Goal: Task Accomplishment & Management: Complete application form

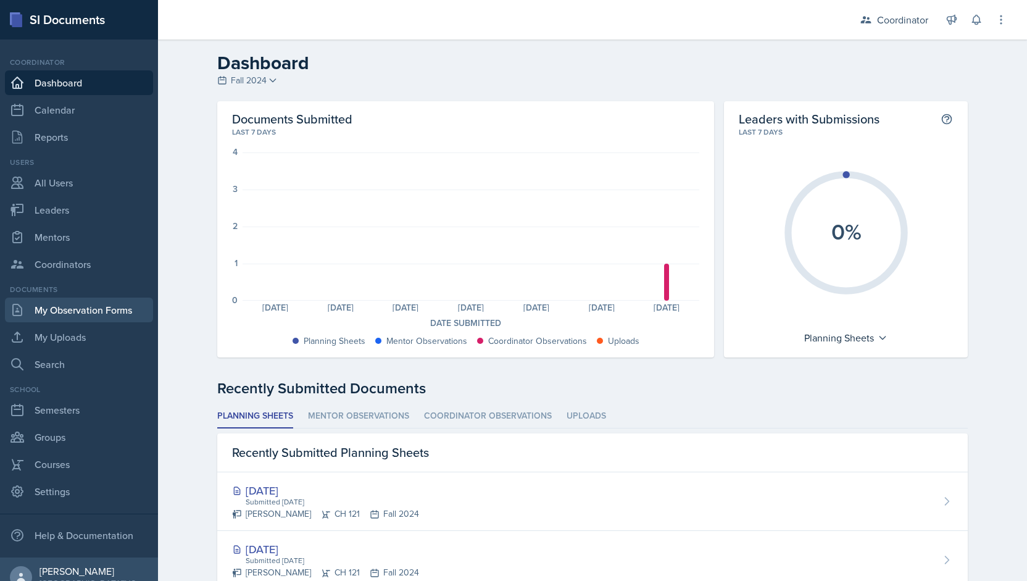
click at [43, 319] on link "My Observation Forms" at bounding box center [79, 309] width 148 height 25
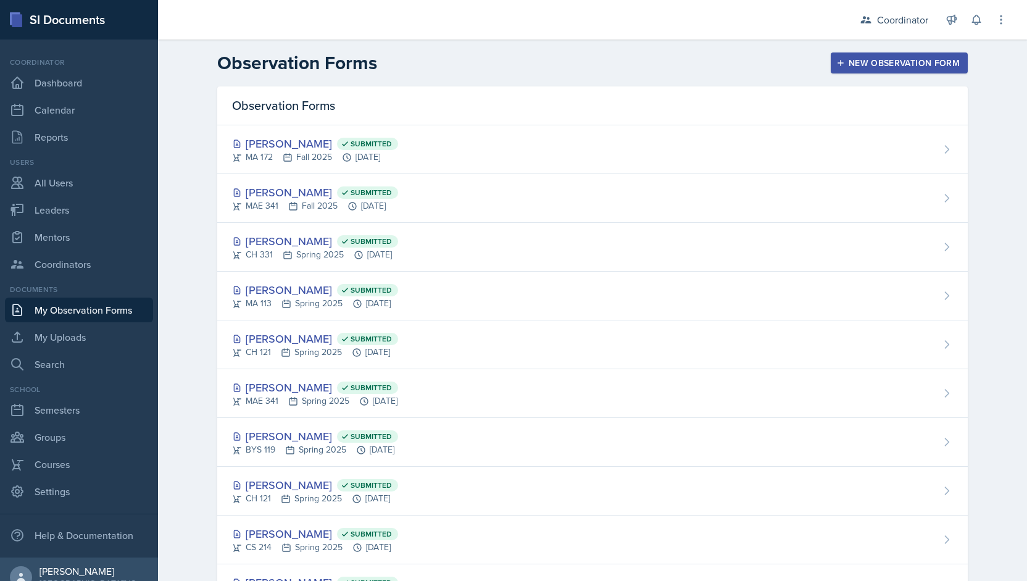
click at [864, 66] on div "New Observation Form" at bounding box center [899, 63] width 121 height 10
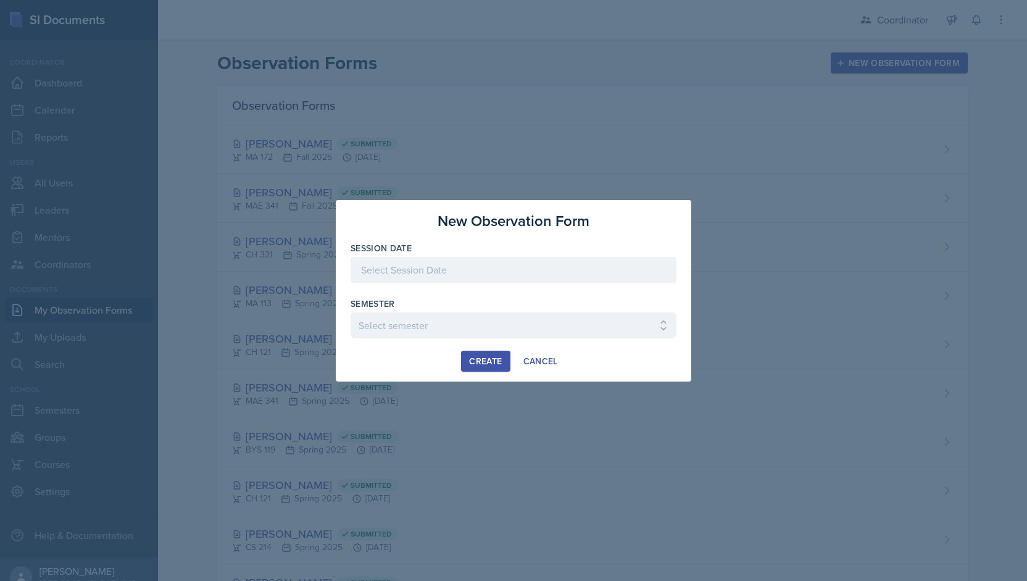
click at [478, 247] on div "Session Date" at bounding box center [514, 248] width 326 height 12
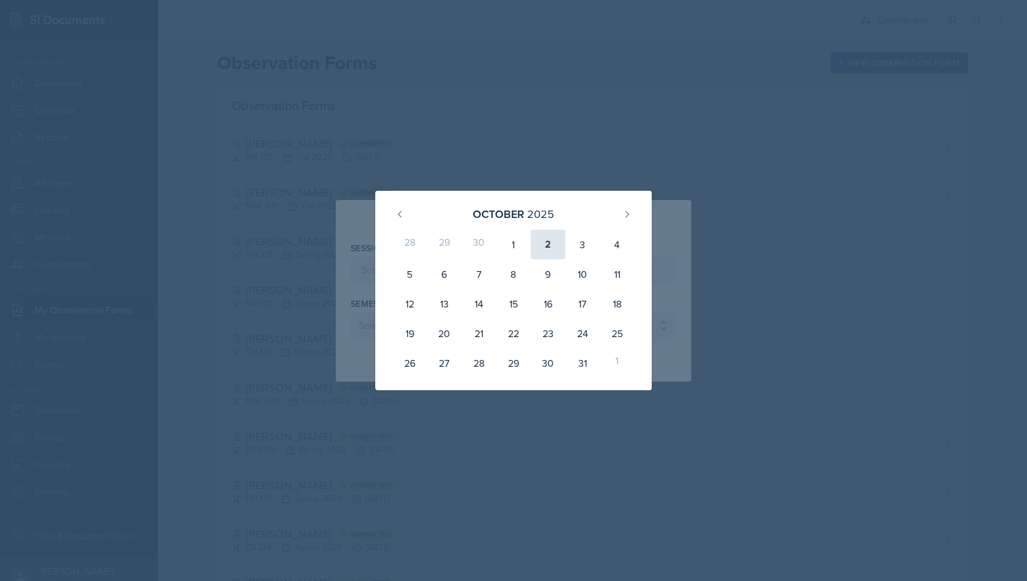
click at [553, 231] on div "2" at bounding box center [548, 245] width 35 height 30
type input "[DATE]"
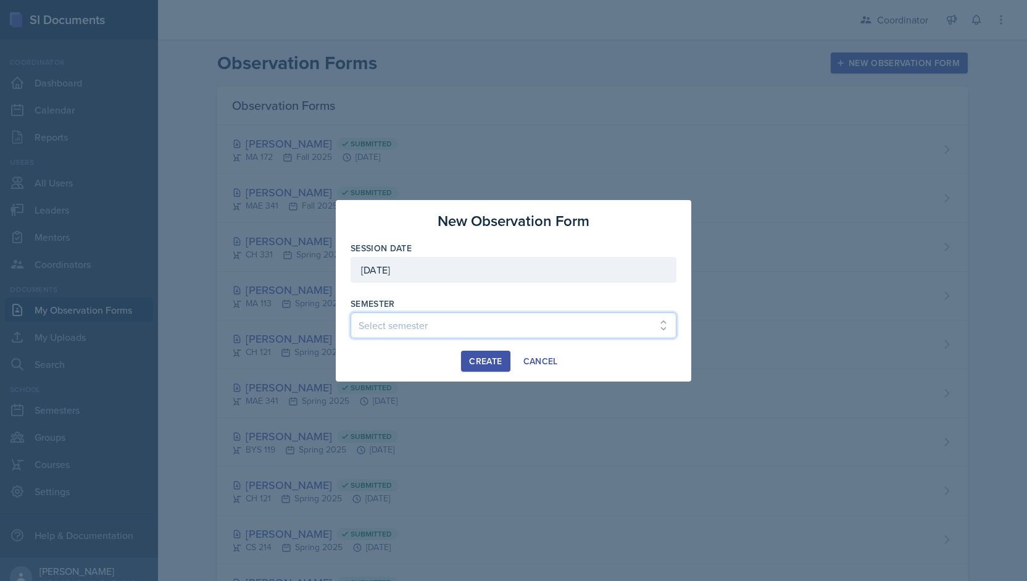
click at [388, 317] on select "Select semester Fall 2025 Spring 2025 Fall 2024 Spring 2024 Fall 2023 Spring 20…" at bounding box center [514, 325] width 326 height 26
select select "19fb88f7-c89b-4031-b5a0-458fd49807a1"
click at [351, 312] on select "Select semester Fall 2025 Spring 2025 Fall 2024 Spring 2024 Fall 2023 Spring 20…" at bounding box center [514, 325] width 326 height 26
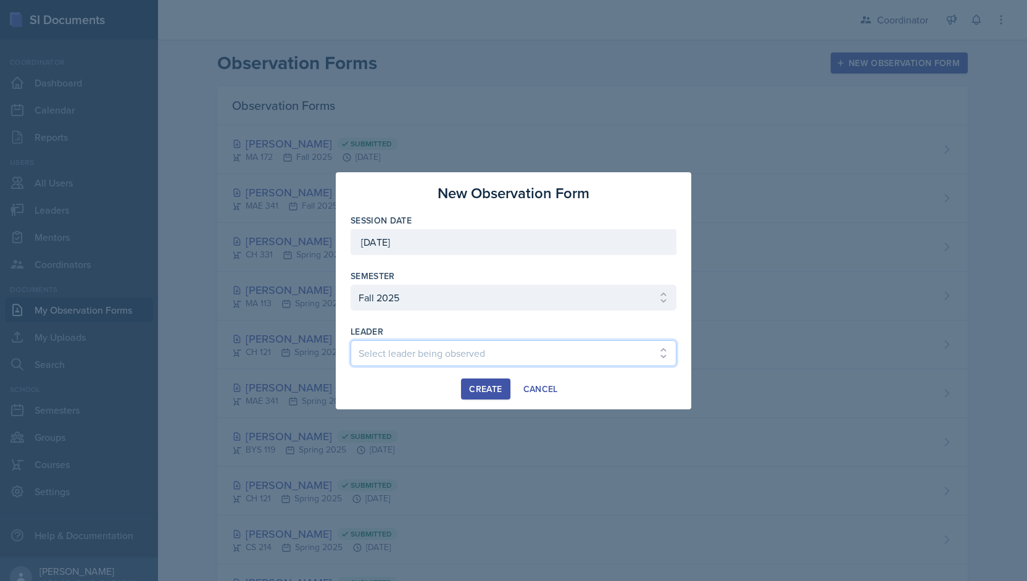
click at [378, 356] on select "Select leader being observed [PERSON_NAME] [PERSON_NAME] [PERSON_NAME] [PERSON_…" at bounding box center [514, 353] width 326 height 26
select select "1b5d347b-8c88-4bd6-9fff-3dd132df55c7"
click at [351, 340] on select "Select leader being observed [PERSON_NAME] [PERSON_NAME] [PERSON_NAME] [PERSON_…" at bounding box center [514, 353] width 326 height 26
click at [475, 384] on div "Create" at bounding box center [485, 389] width 33 height 10
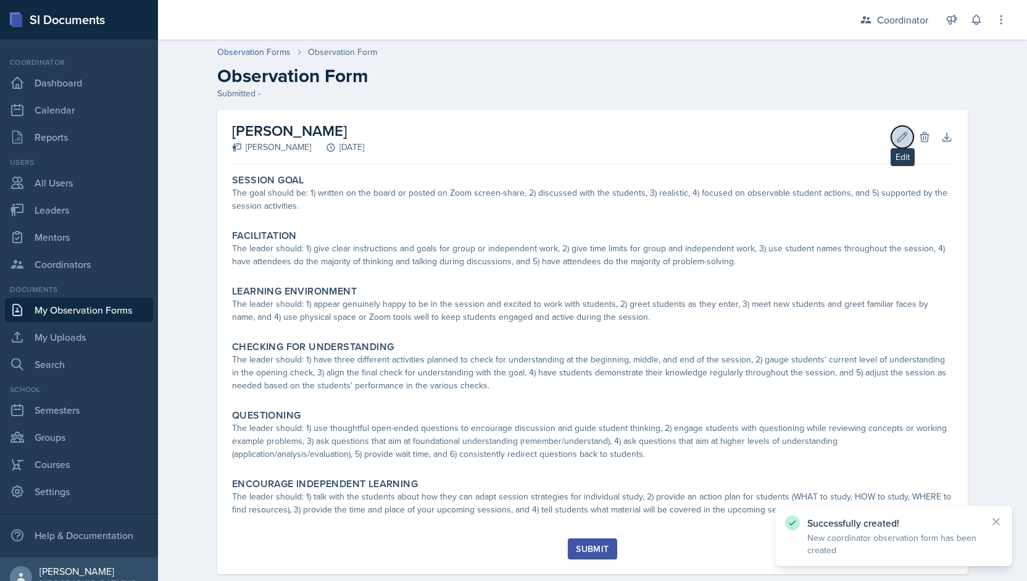
click at [902, 139] on icon at bounding box center [902, 137] width 12 height 12
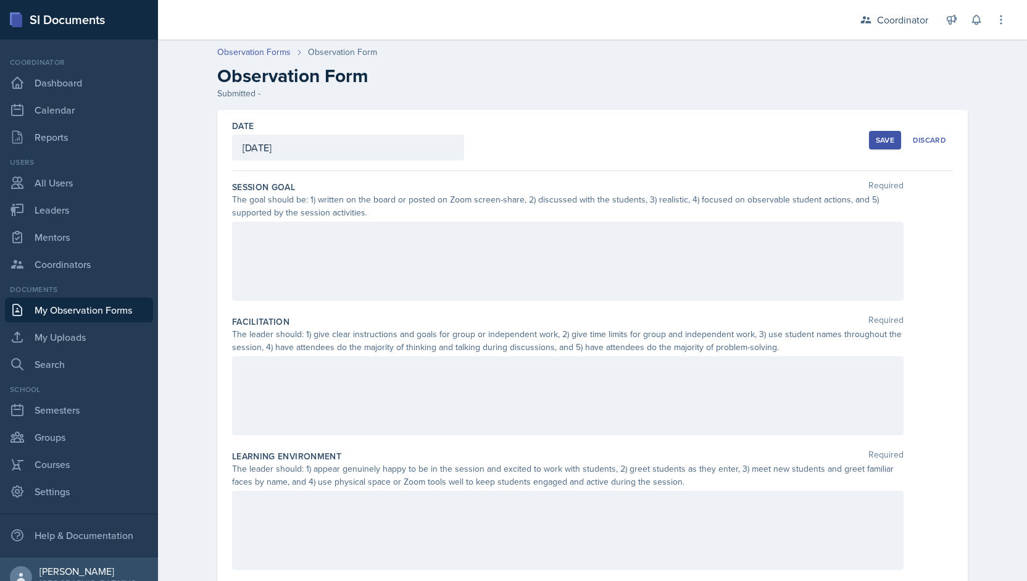
click at [309, 246] on div at bounding box center [568, 261] width 672 height 79
click at [312, 235] on icon at bounding box center [318, 234] width 12 height 12
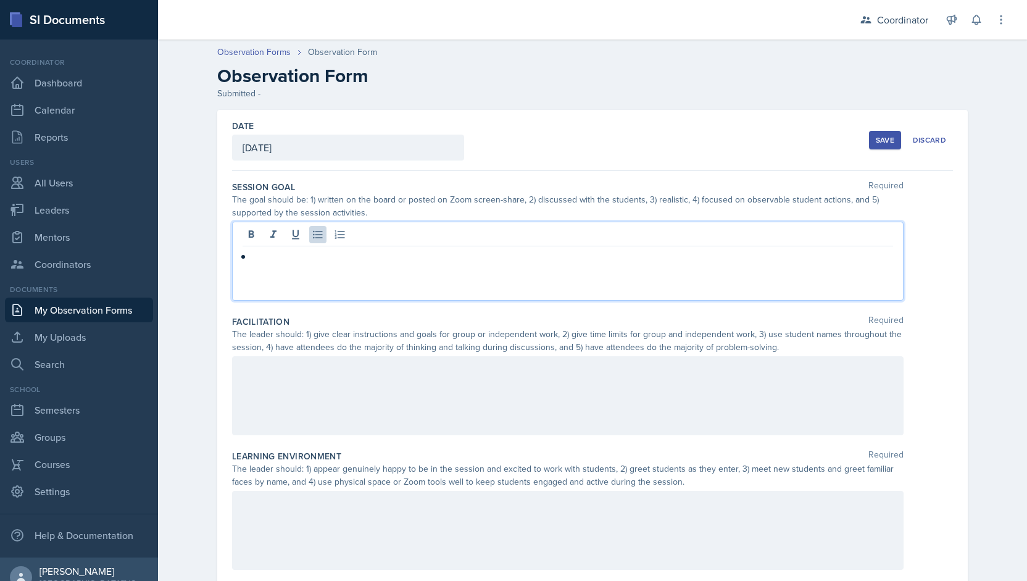
click at [269, 404] on div at bounding box center [568, 395] width 672 height 79
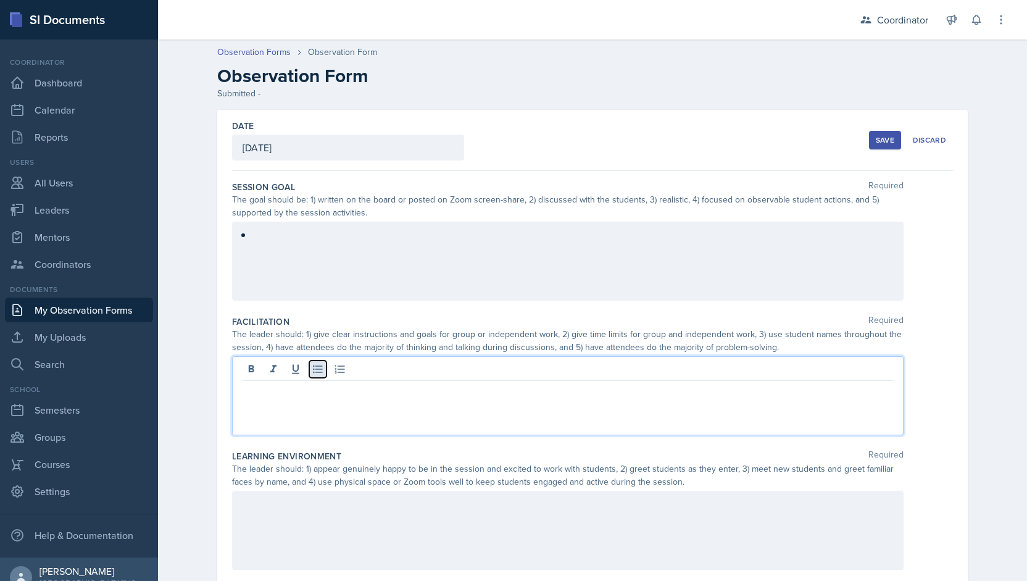
click at [314, 367] on icon at bounding box center [318, 369] width 12 height 12
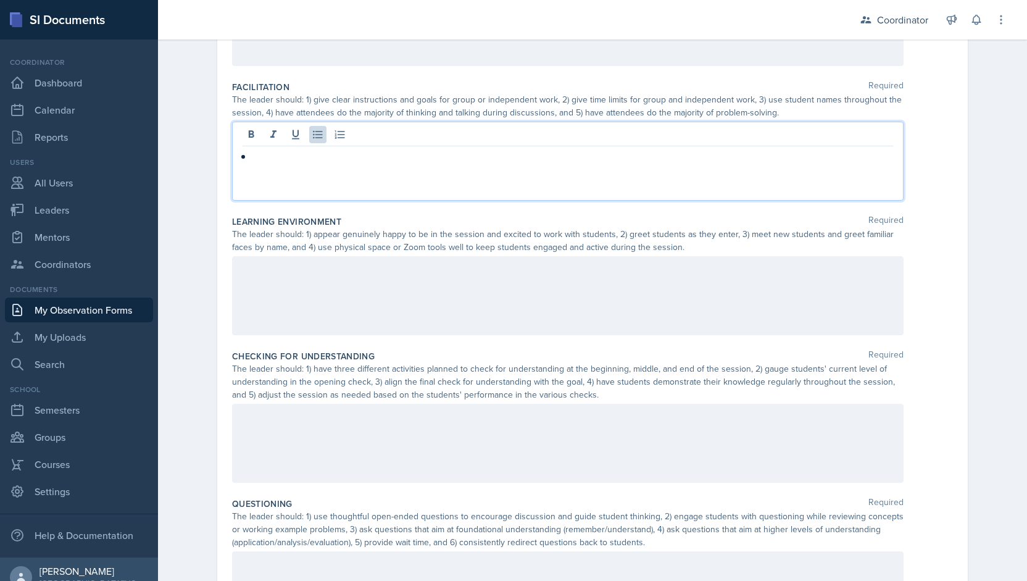
click at [314, 280] on div at bounding box center [568, 295] width 672 height 79
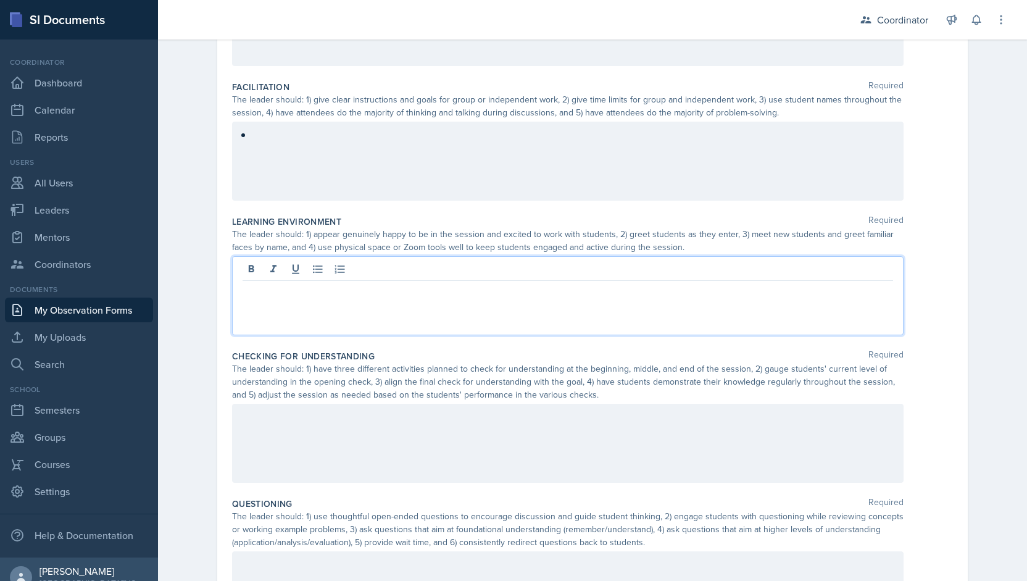
scroll to position [256, 0]
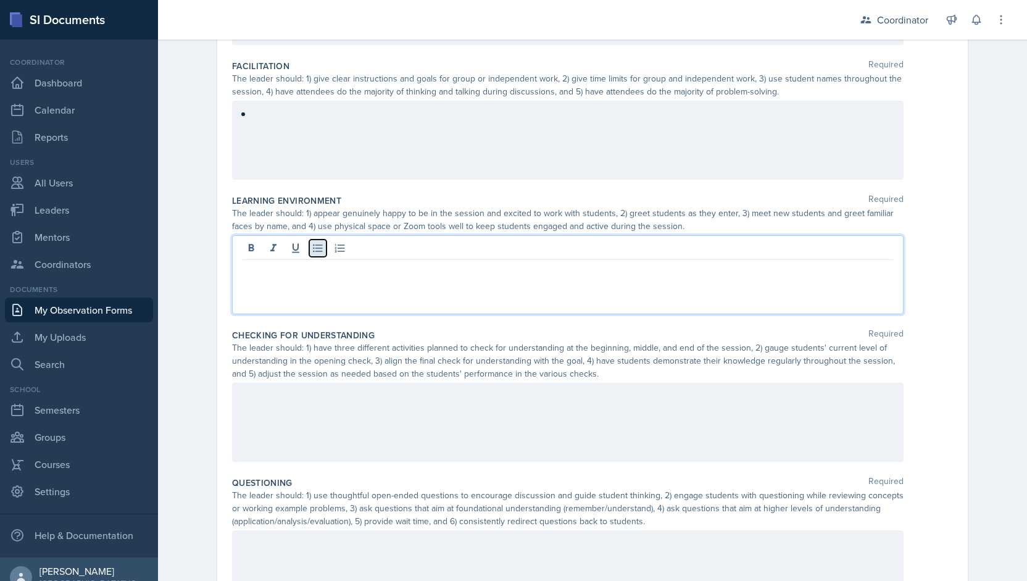
click at [315, 253] on button at bounding box center [317, 247] width 17 height 17
click at [265, 406] on div at bounding box center [568, 422] width 672 height 79
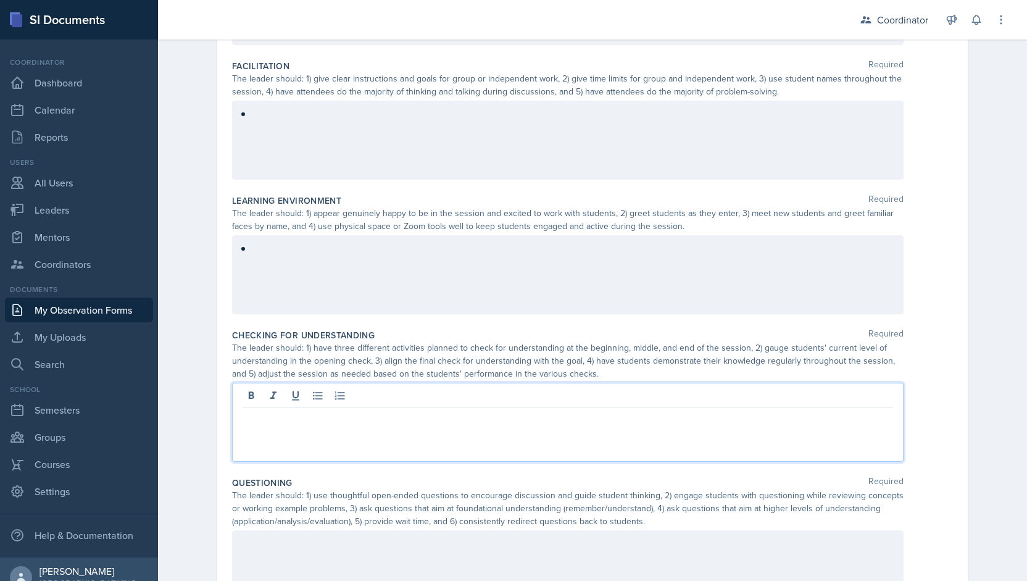
scroll to position [277, 0]
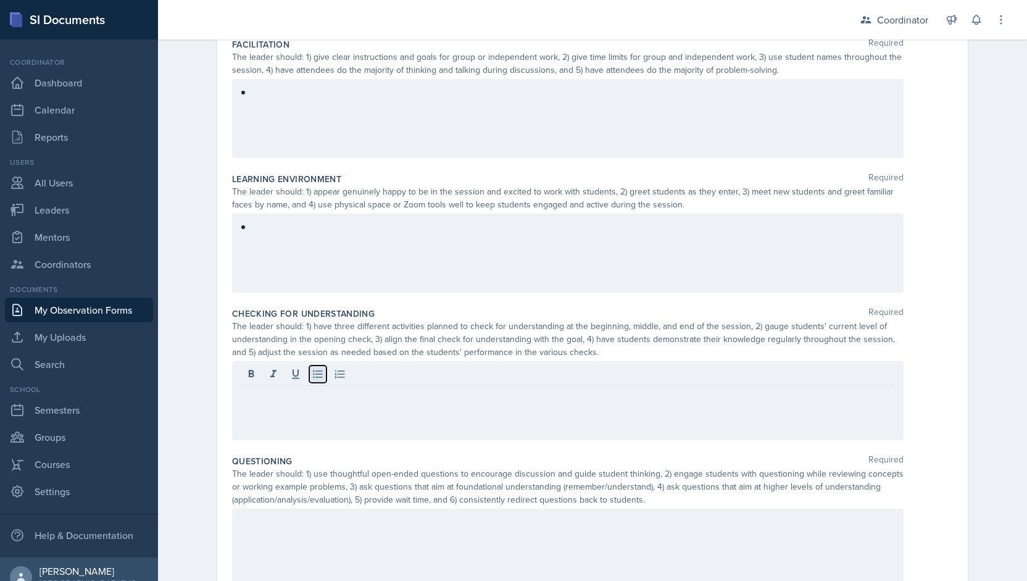
click at [318, 376] on icon at bounding box center [318, 374] width 12 height 12
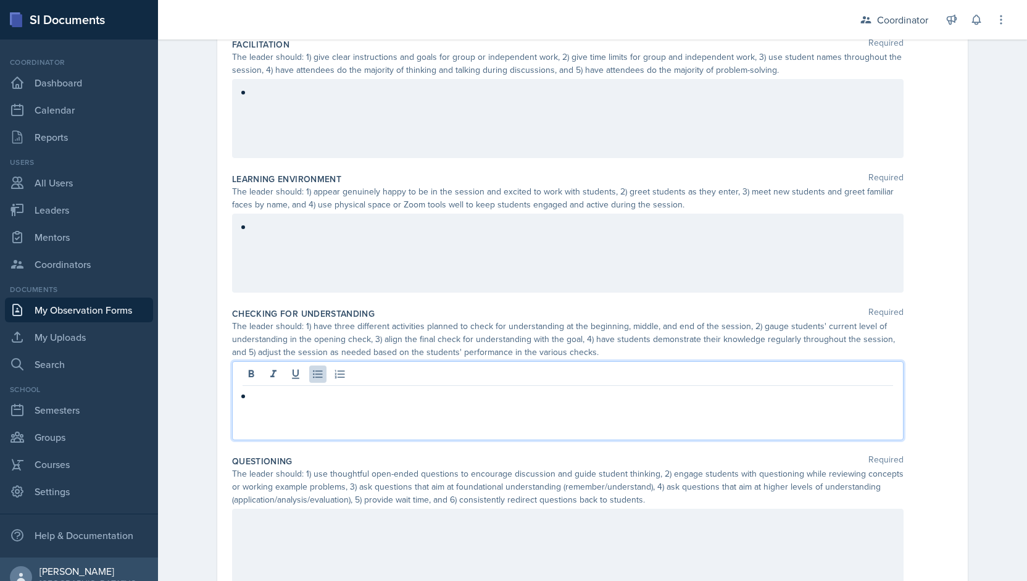
click at [264, 544] on div at bounding box center [568, 548] width 672 height 79
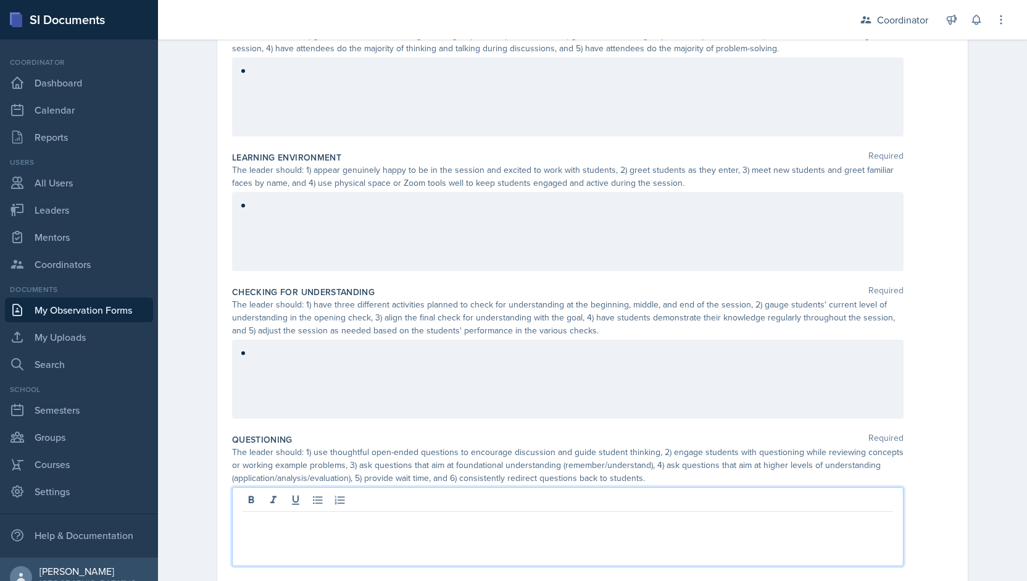
click at [301, 503] on div at bounding box center [568, 501] width 651 height 20
click at [309, 503] on button at bounding box center [317, 499] width 17 height 17
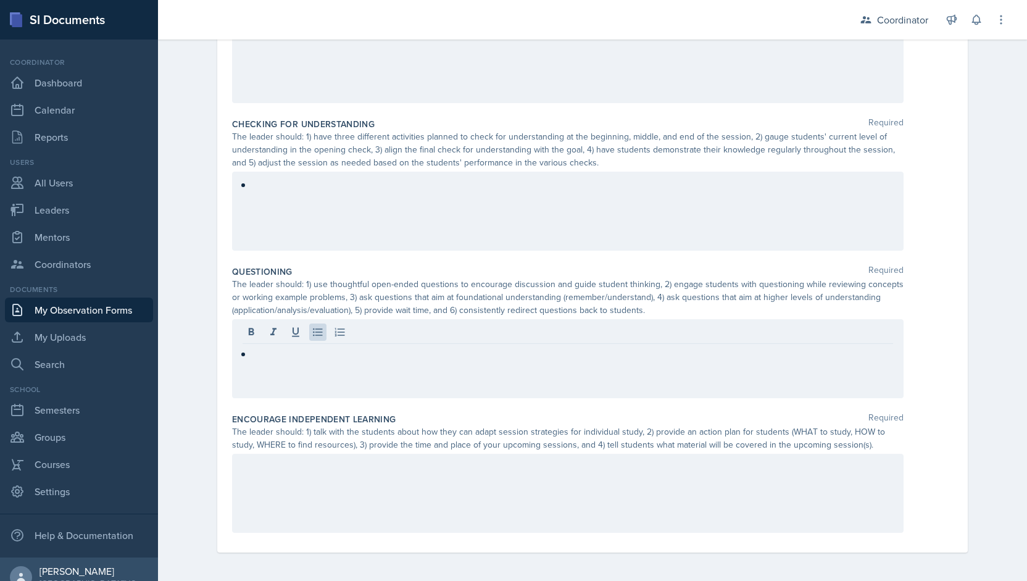
click at [302, 500] on div at bounding box center [568, 493] width 672 height 79
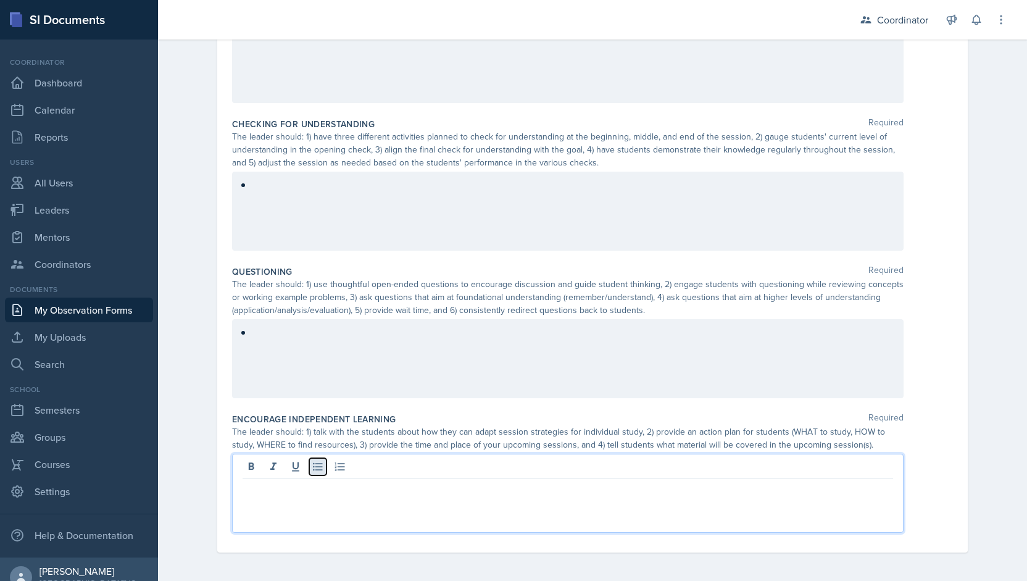
click at [313, 463] on icon at bounding box center [317, 467] width 9 height 8
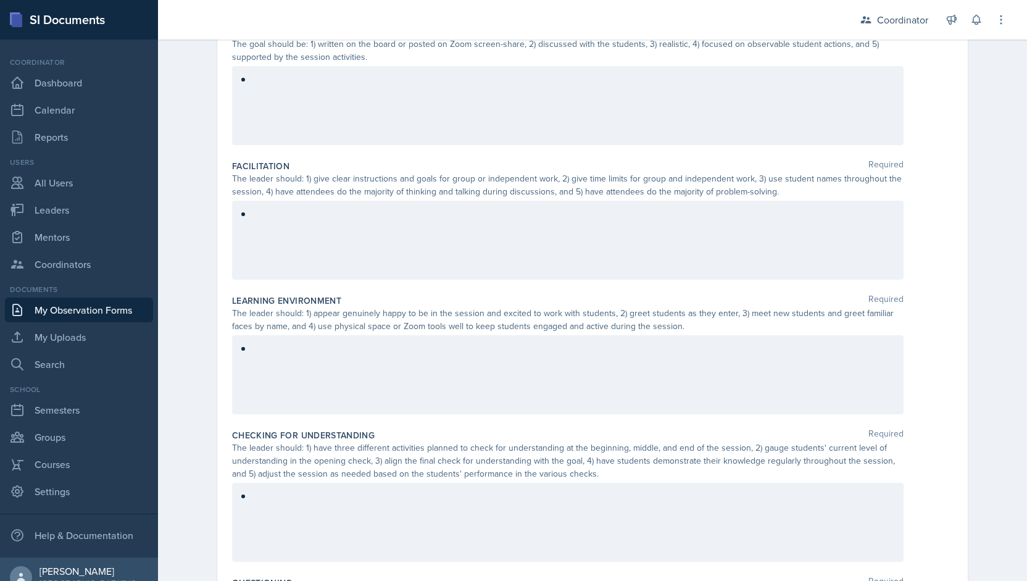
scroll to position [0, 0]
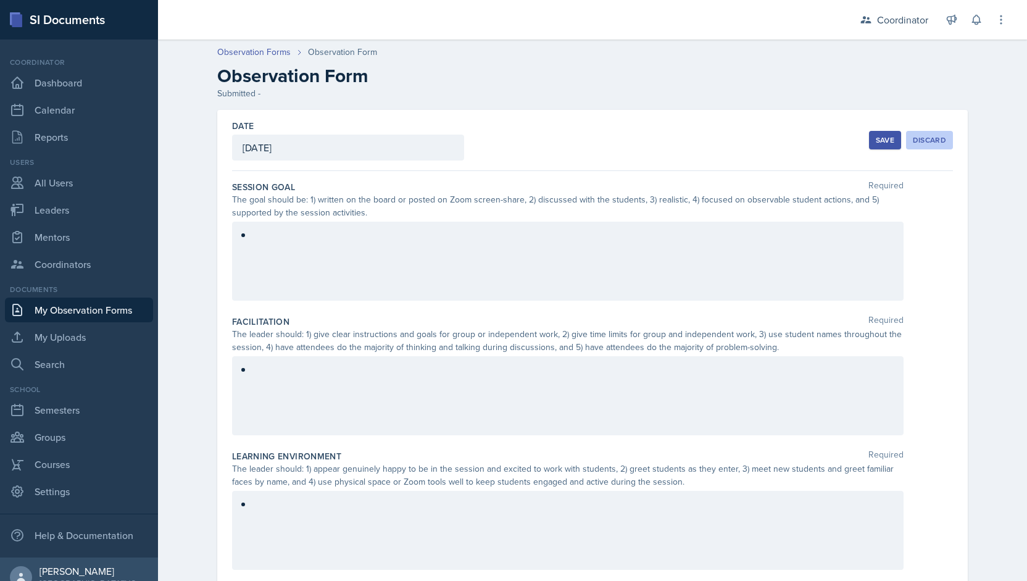
click at [934, 145] on button "Discard" at bounding box center [929, 140] width 47 height 19
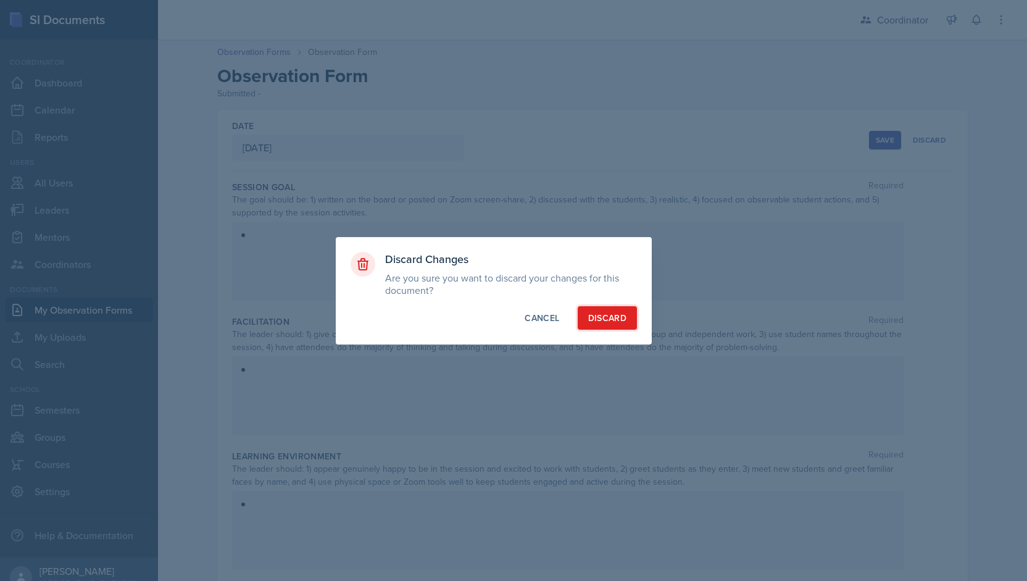
click at [613, 310] on button "Discard" at bounding box center [607, 317] width 59 height 23
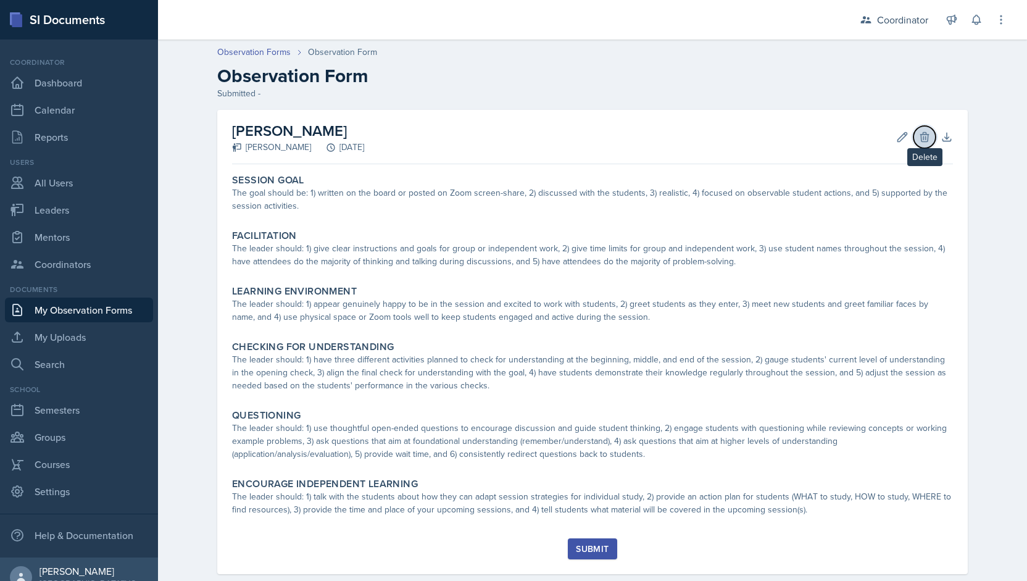
click at [921, 132] on icon at bounding box center [924, 136] width 8 height 9
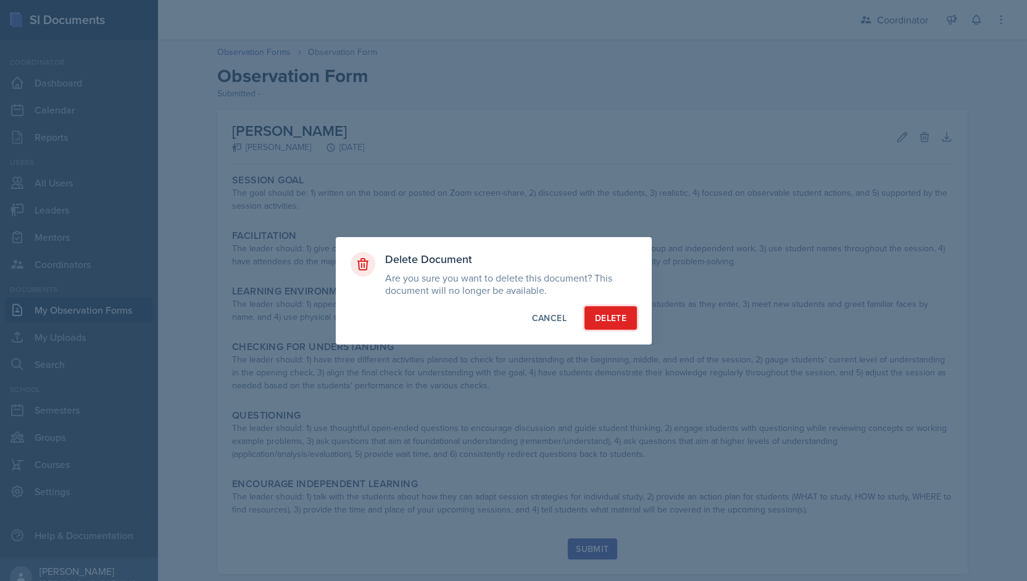
click at [597, 308] on button "Delete" at bounding box center [610, 317] width 52 height 23
